Goal: Information Seeking & Learning: Find specific page/section

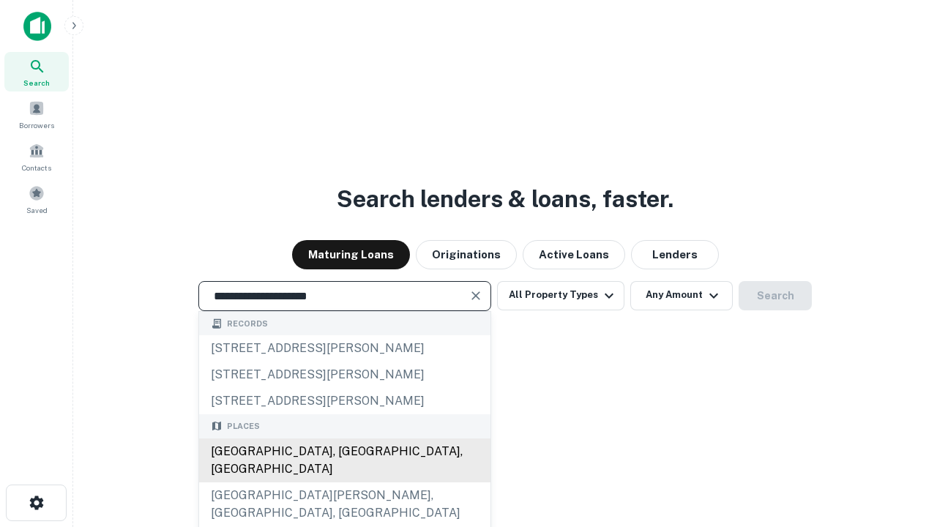
click at [344, 482] on div "[GEOGRAPHIC_DATA], [GEOGRAPHIC_DATA], [GEOGRAPHIC_DATA]" at bounding box center [344, 461] width 291 height 44
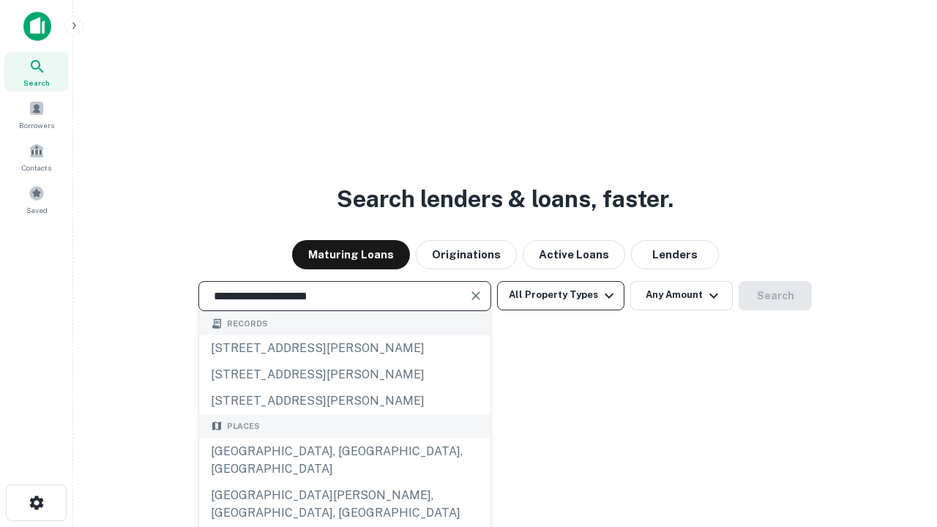
type input "**********"
click at [561, 295] on button "All Property Types" at bounding box center [560, 295] width 127 height 29
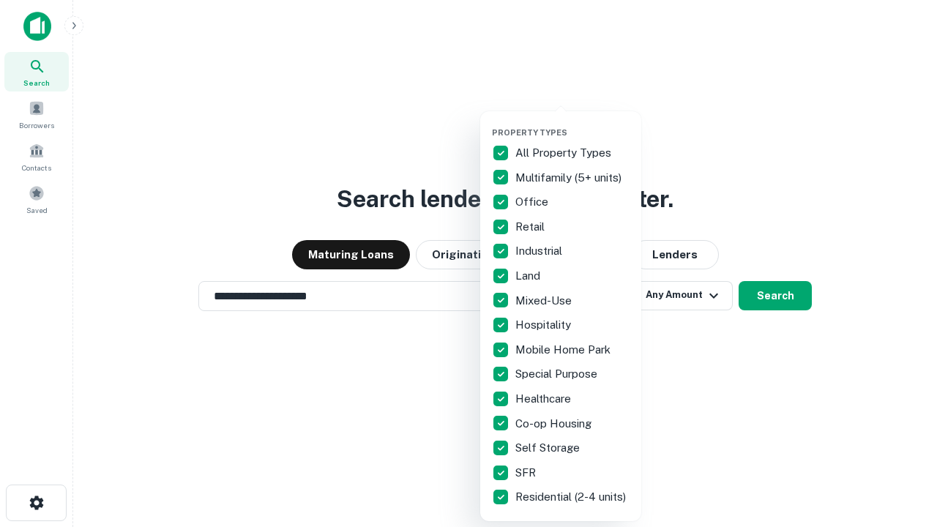
click at [572, 123] on button "button" at bounding box center [572, 123] width 161 height 1
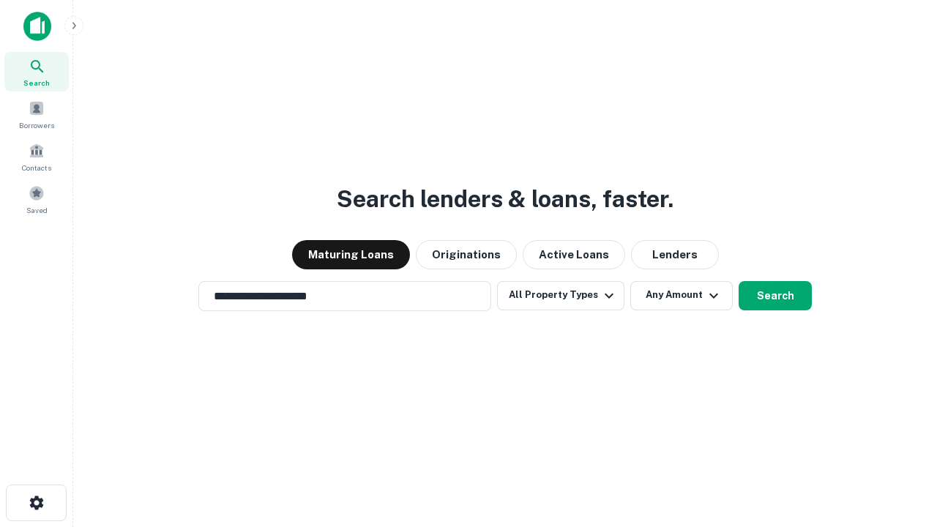
scroll to position [23, 0]
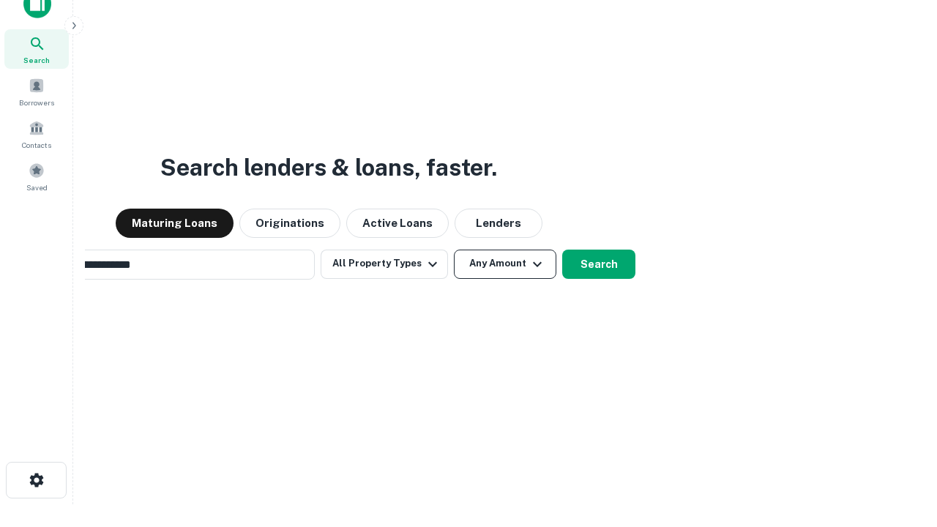
click at [454, 250] on button "Any Amount" at bounding box center [505, 264] width 102 height 29
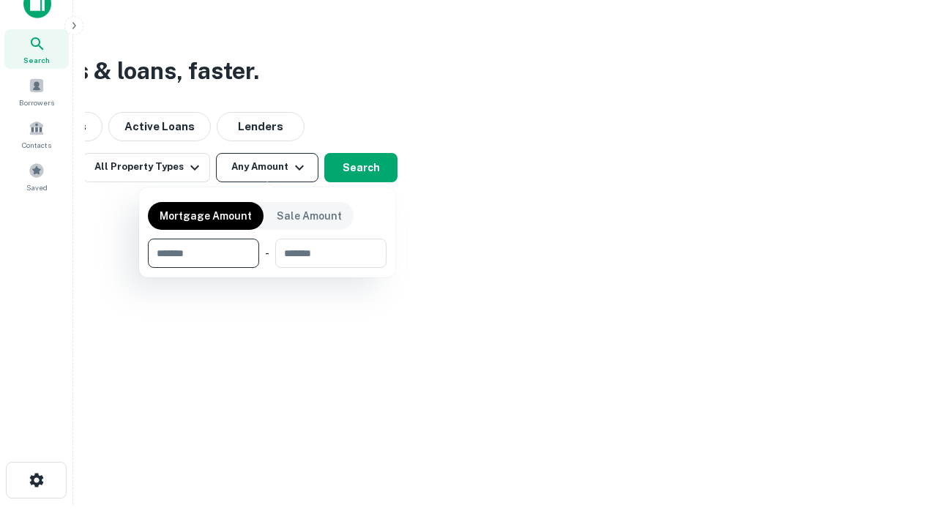
scroll to position [23, 0]
type input "*******"
click at [267, 268] on button "button" at bounding box center [267, 268] width 239 height 1
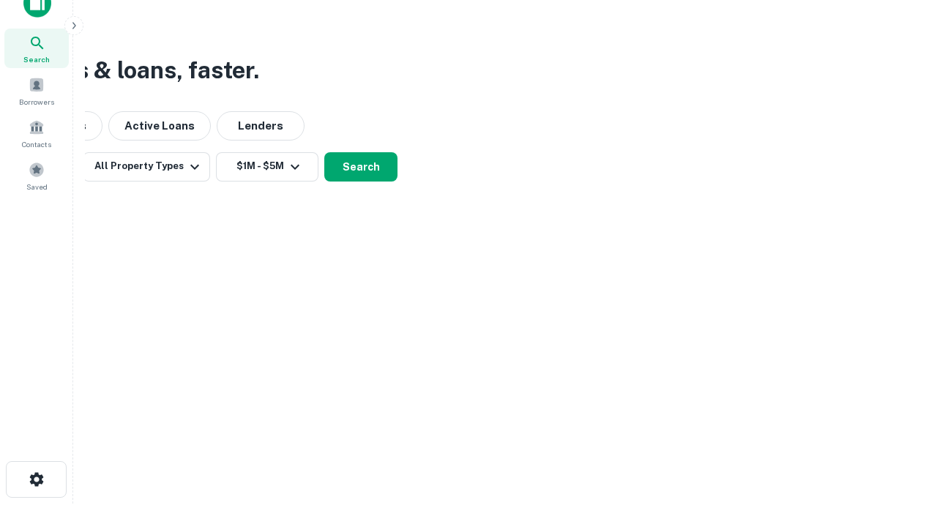
scroll to position [23, 0]
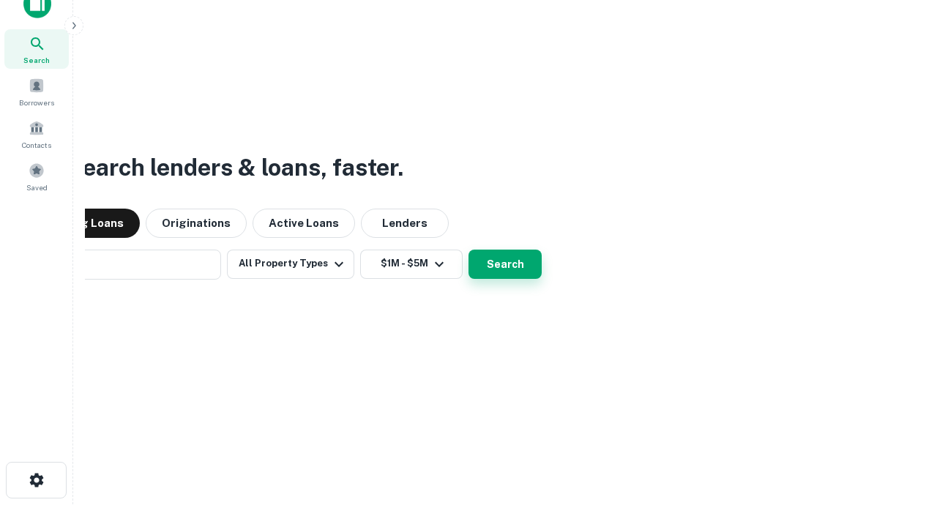
click at [469, 250] on button "Search" at bounding box center [505, 264] width 73 height 29
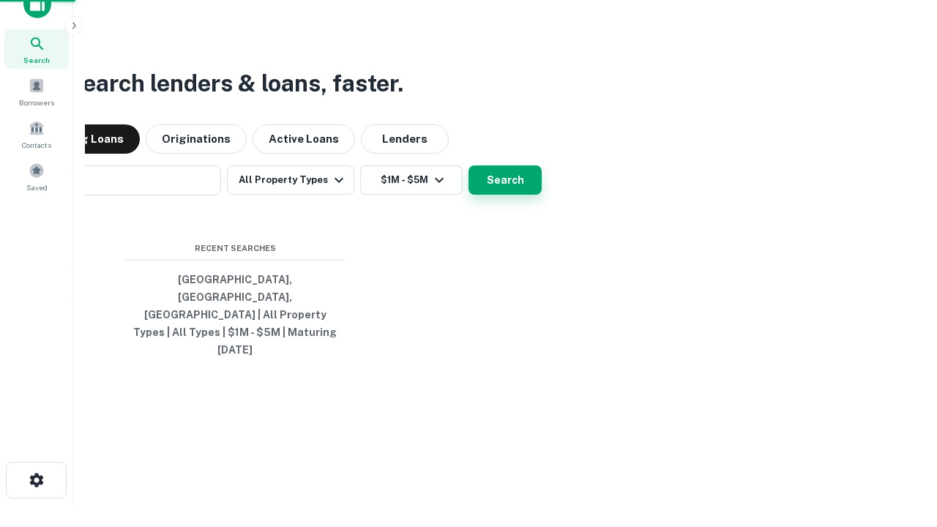
scroll to position [23, 0]
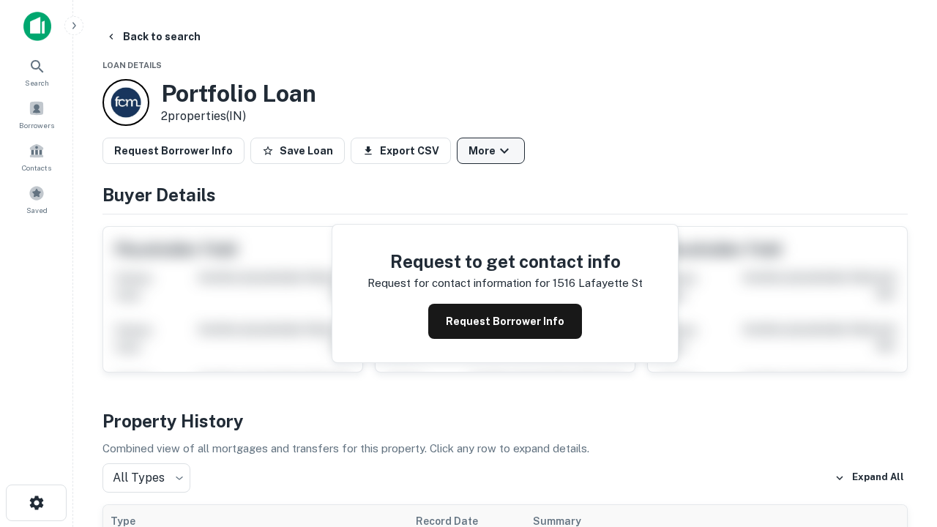
click at [490, 151] on button "More" at bounding box center [491, 151] width 68 height 26
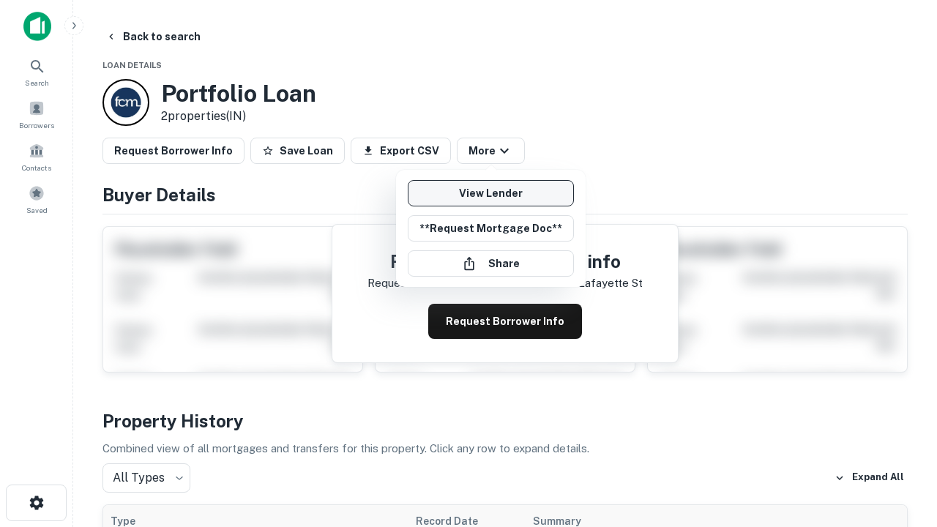
click at [490, 193] on link "View Lender" at bounding box center [491, 193] width 166 height 26
